Goal: Information Seeking & Learning: Learn about a topic

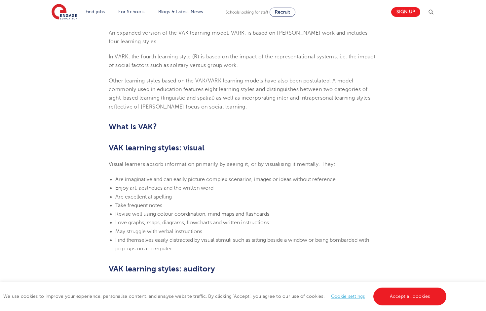
scroll to position [340, 0]
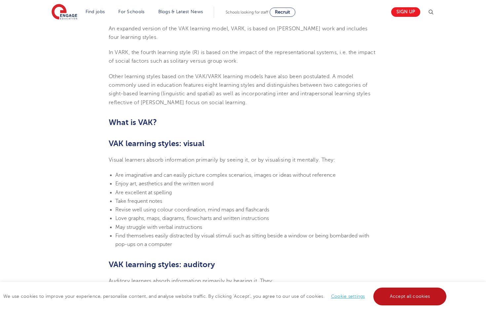
click at [402, 298] on link "Accept all cookies" at bounding box center [409, 297] width 73 height 18
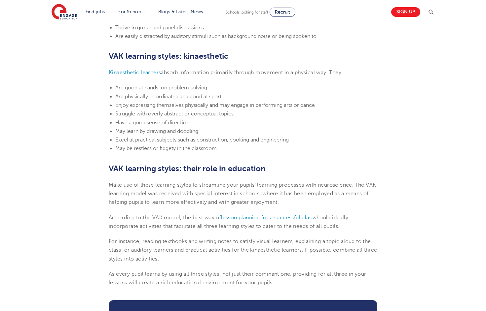
scroll to position [661, 0]
click at [239, 215] on span "lesson planning for a successful class" at bounding box center [267, 218] width 93 height 6
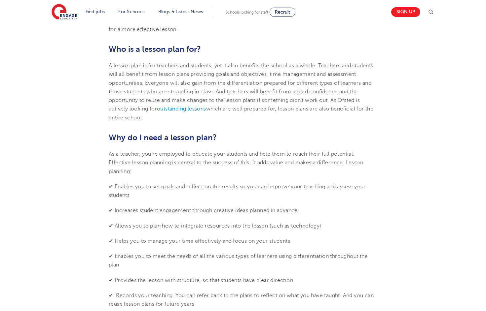
scroll to position [210, 0]
